Goal: Task Accomplishment & Management: Complete application form

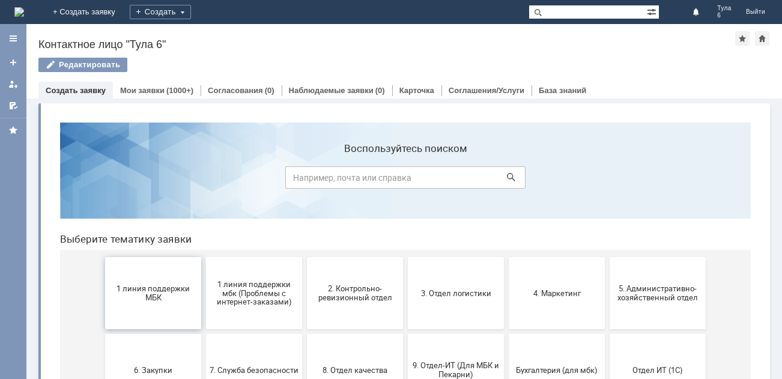
click at [151, 298] on span "1 линия поддержки МБК" at bounding box center [153, 293] width 89 height 18
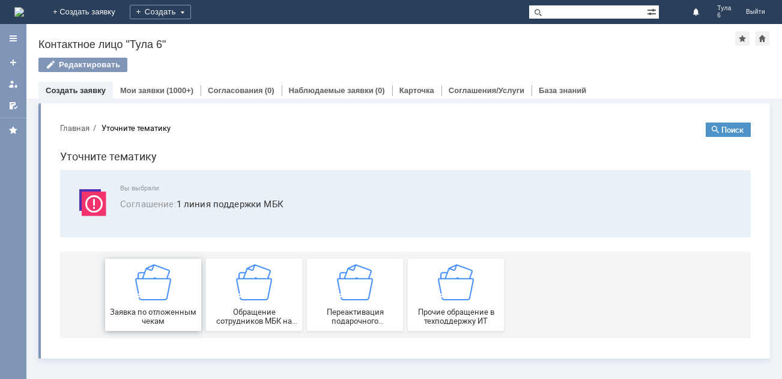
click at [150, 297] on img at bounding box center [153, 282] width 36 height 36
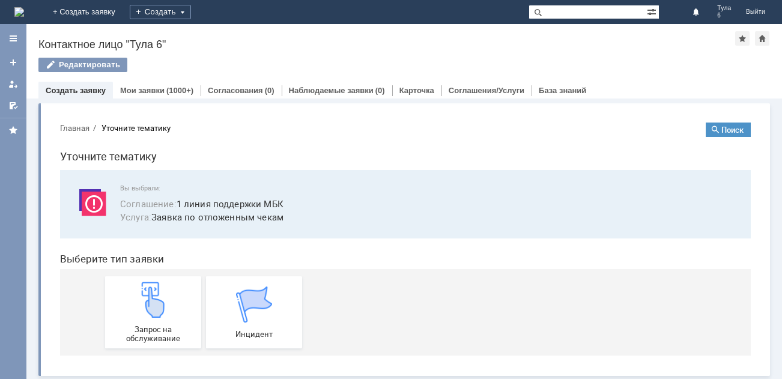
click at [148, 297] on img at bounding box center [153, 300] width 36 height 36
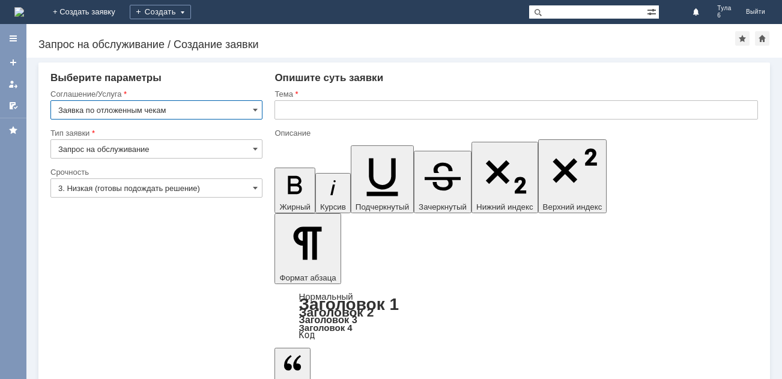
click at [85, 183] on input "3. Низкая (готовы подождать решение)" at bounding box center [156, 187] width 212 height 19
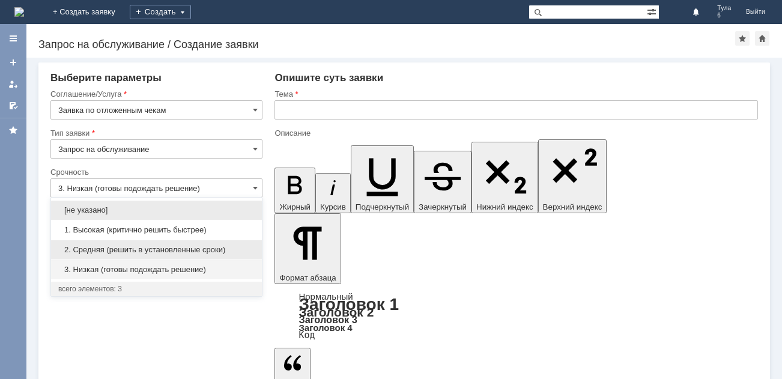
click at [88, 246] on span "2. Средняя (решить в установленные сроки)" at bounding box center [156, 250] width 196 height 10
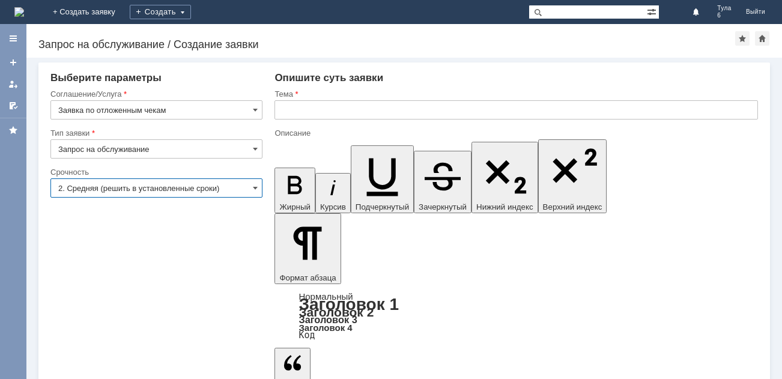
type input "2. Средняя (решить в установленные сроки)"
click at [279, 109] on input "text" at bounding box center [516, 109] width 484 height 19
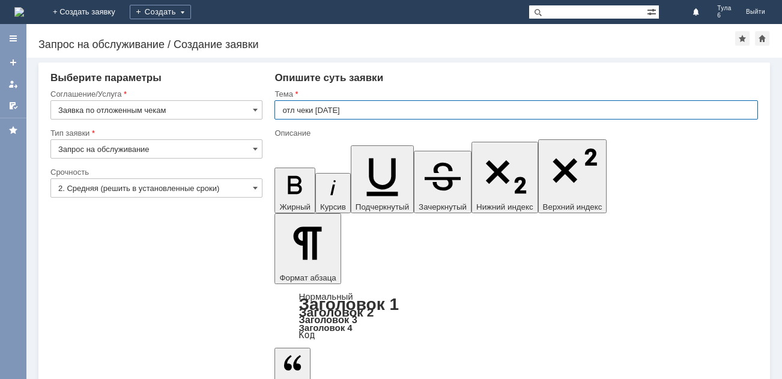
type input "отл чеки [DATE]"
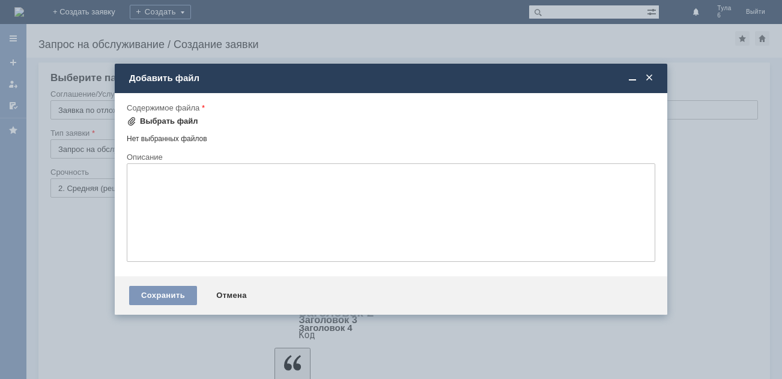
click at [135, 120] on span at bounding box center [132, 122] width 10 height 10
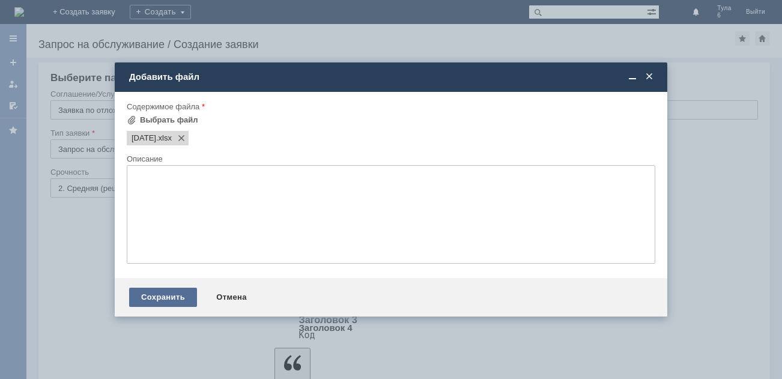
click at [156, 296] on div "Сохранить" at bounding box center [163, 297] width 68 height 19
